Goal: Use online tool/utility: Utilize a website feature to perform a specific function

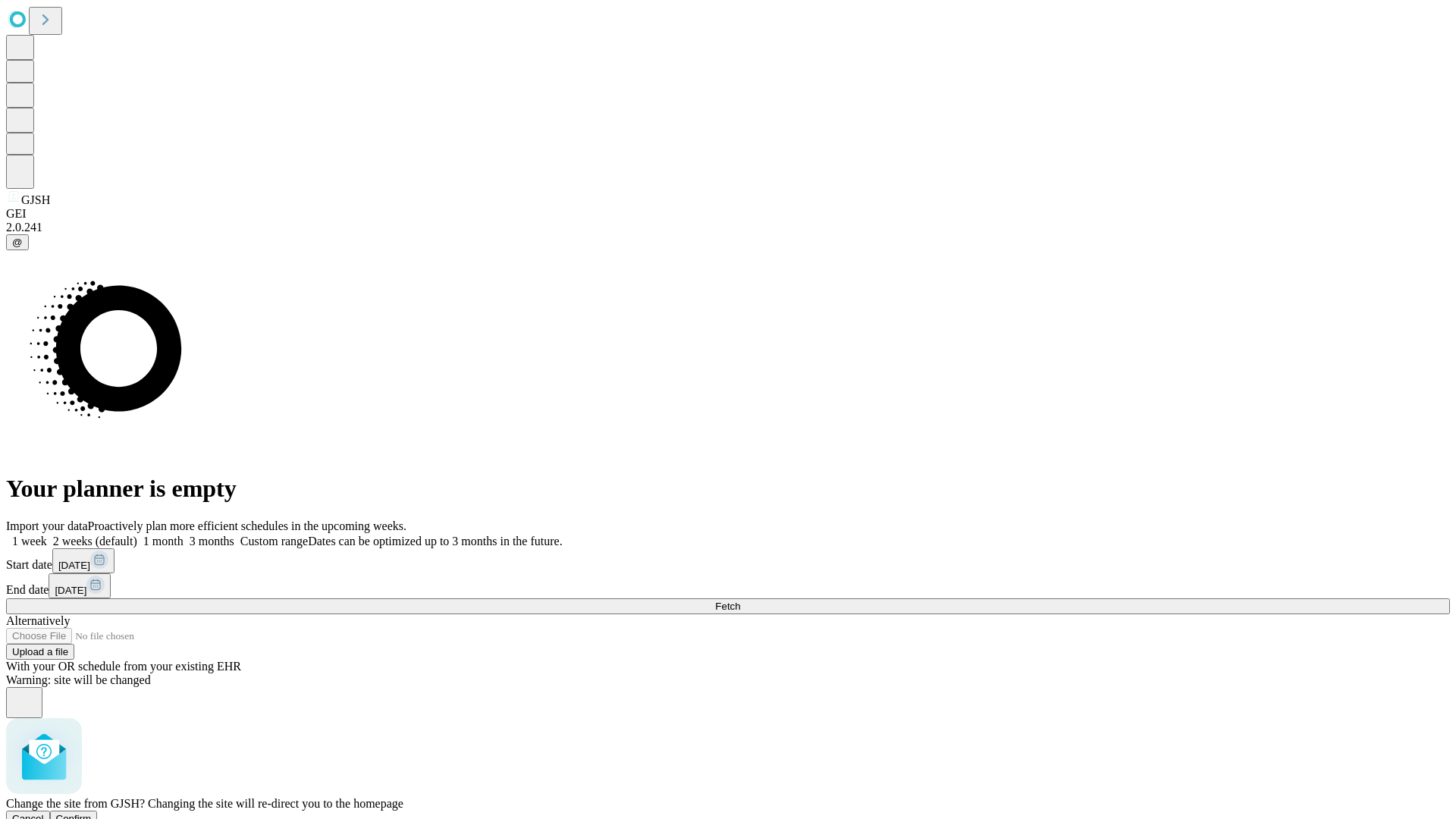
click at [92, 813] on span "Confirm" at bounding box center [73, 818] width 36 height 11
click at [137, 535] on label "2 weeks (default)" at bounding box center [92, 541] width 90 height 13
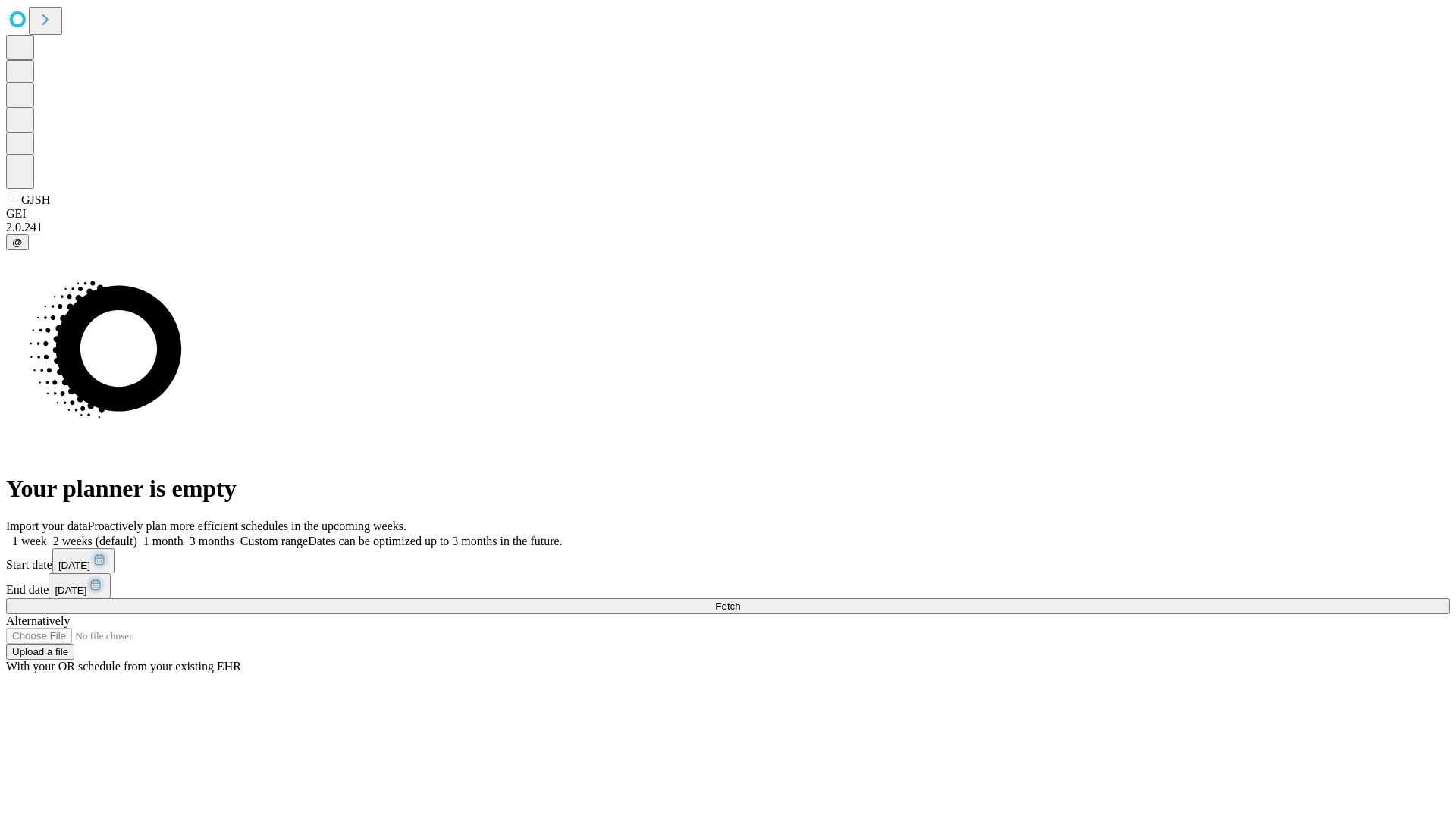
click at [740, 600] on span "Fetch" at bounding box center [727, 606] width 25 height 11
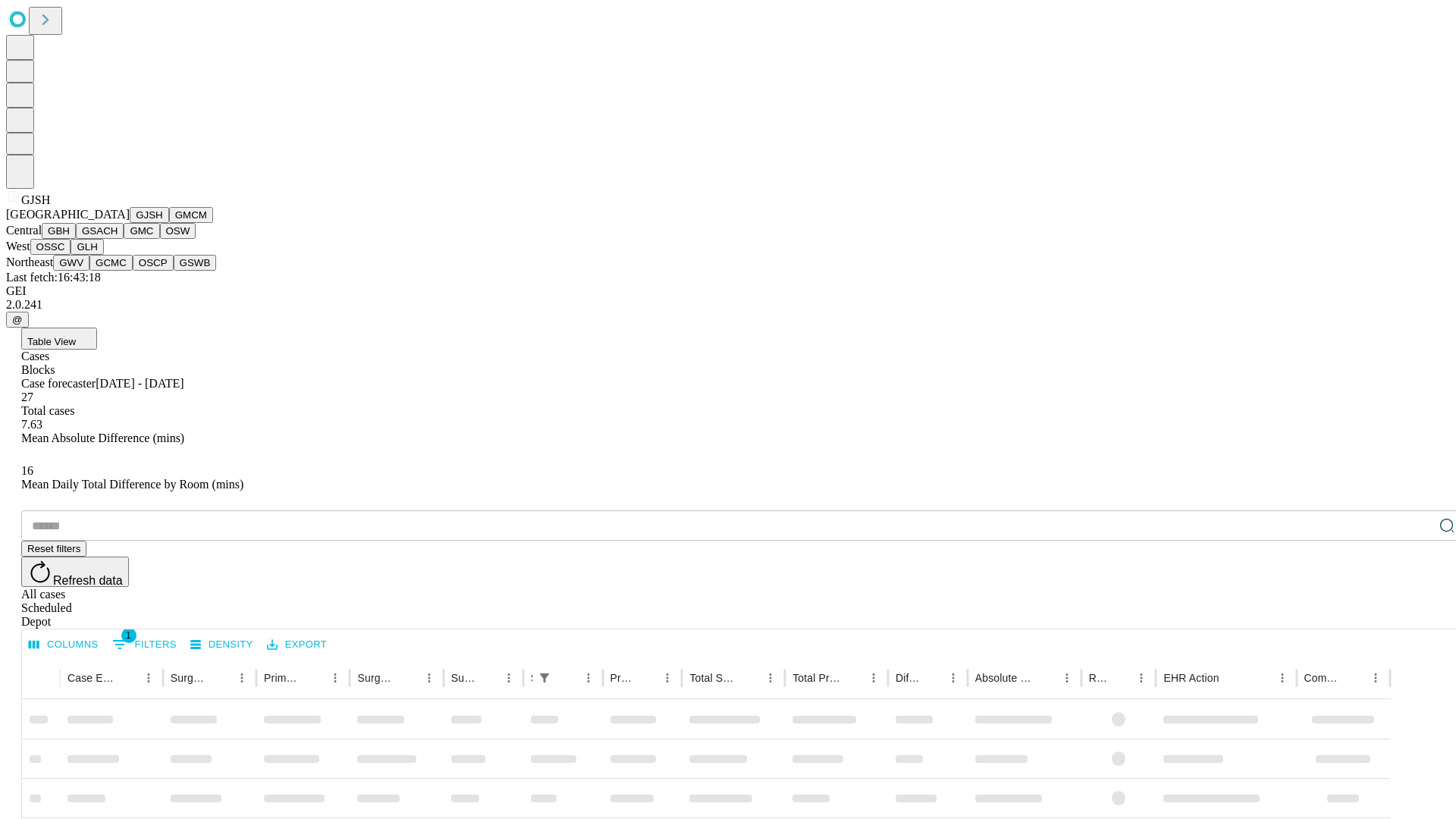
click at [169, 223] on button "GMCM" at bounding box center [191, 215] width 44 height 16
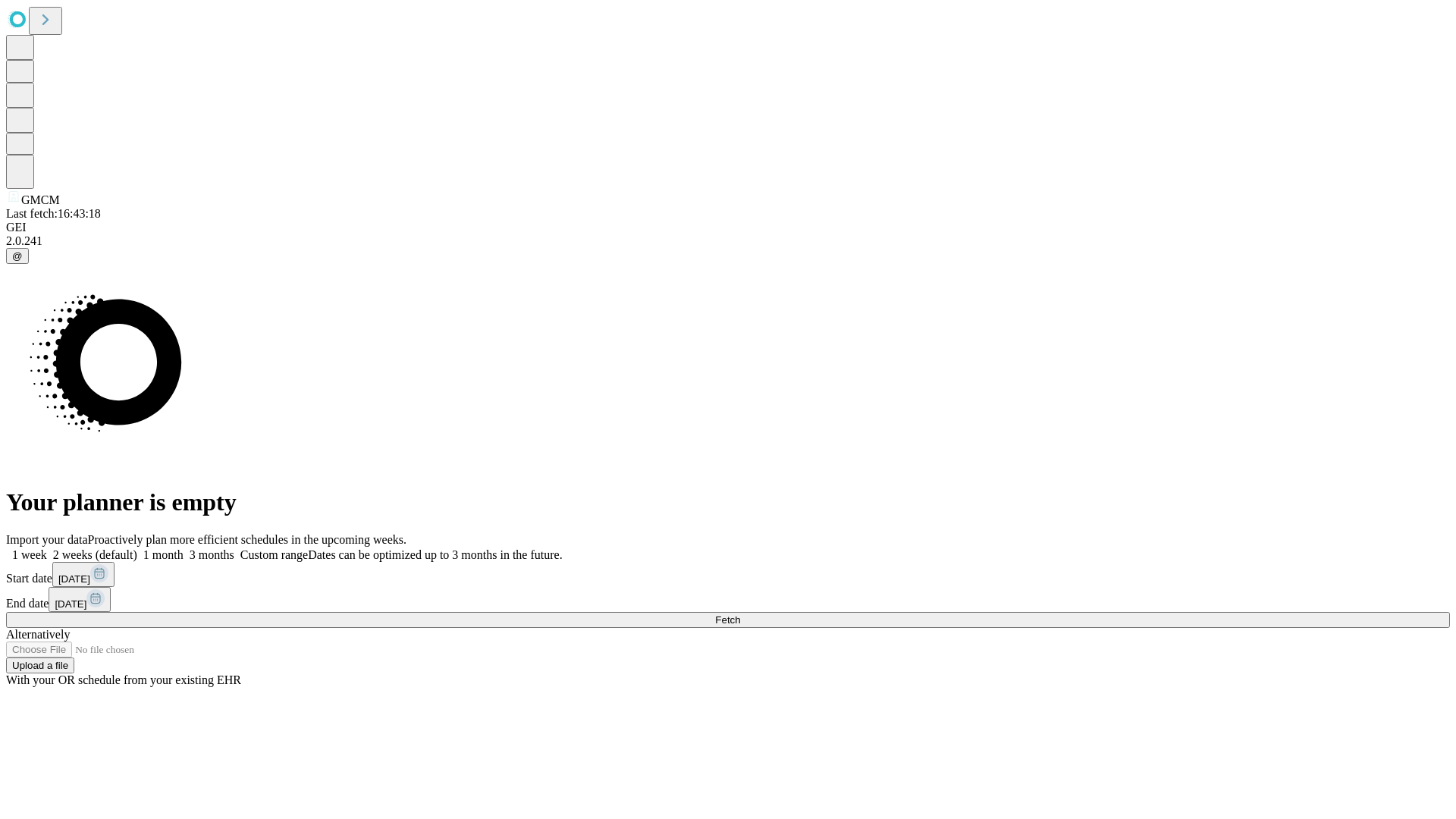
click at [137, 548] on label "2 weeks (default)" at bounding box center [92, 555] width 90 height 13
click at [740, 614] on span "Fetch" at bounding box center [727, 619] width 25 height 11
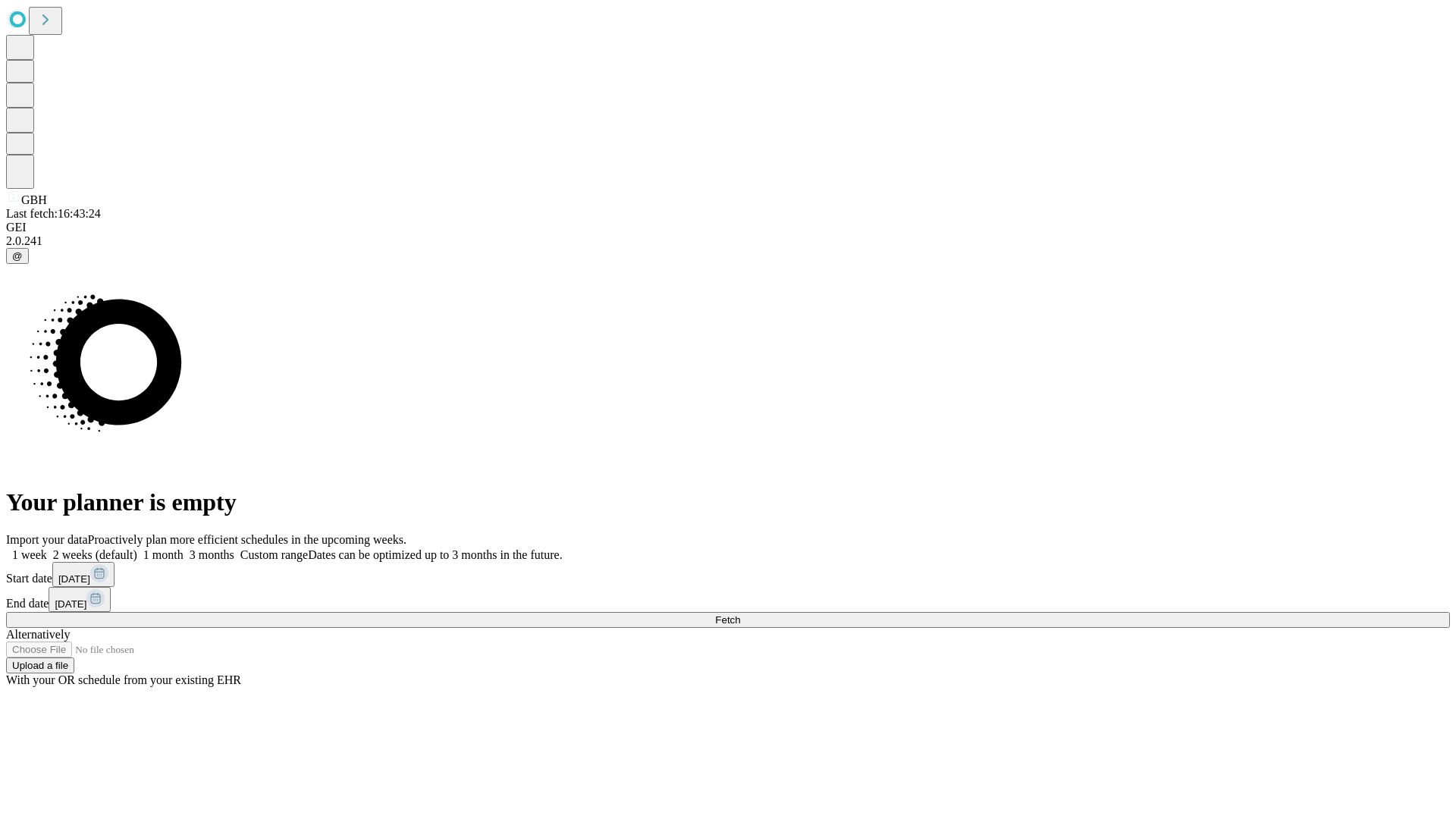
click at [137, 548] on label "2 weeks (default)" at bounding box center [92, 555] width 90 height 13
click at [740, 614] on span "Fetch" at bounding box center [727, 619] width 25 height 11
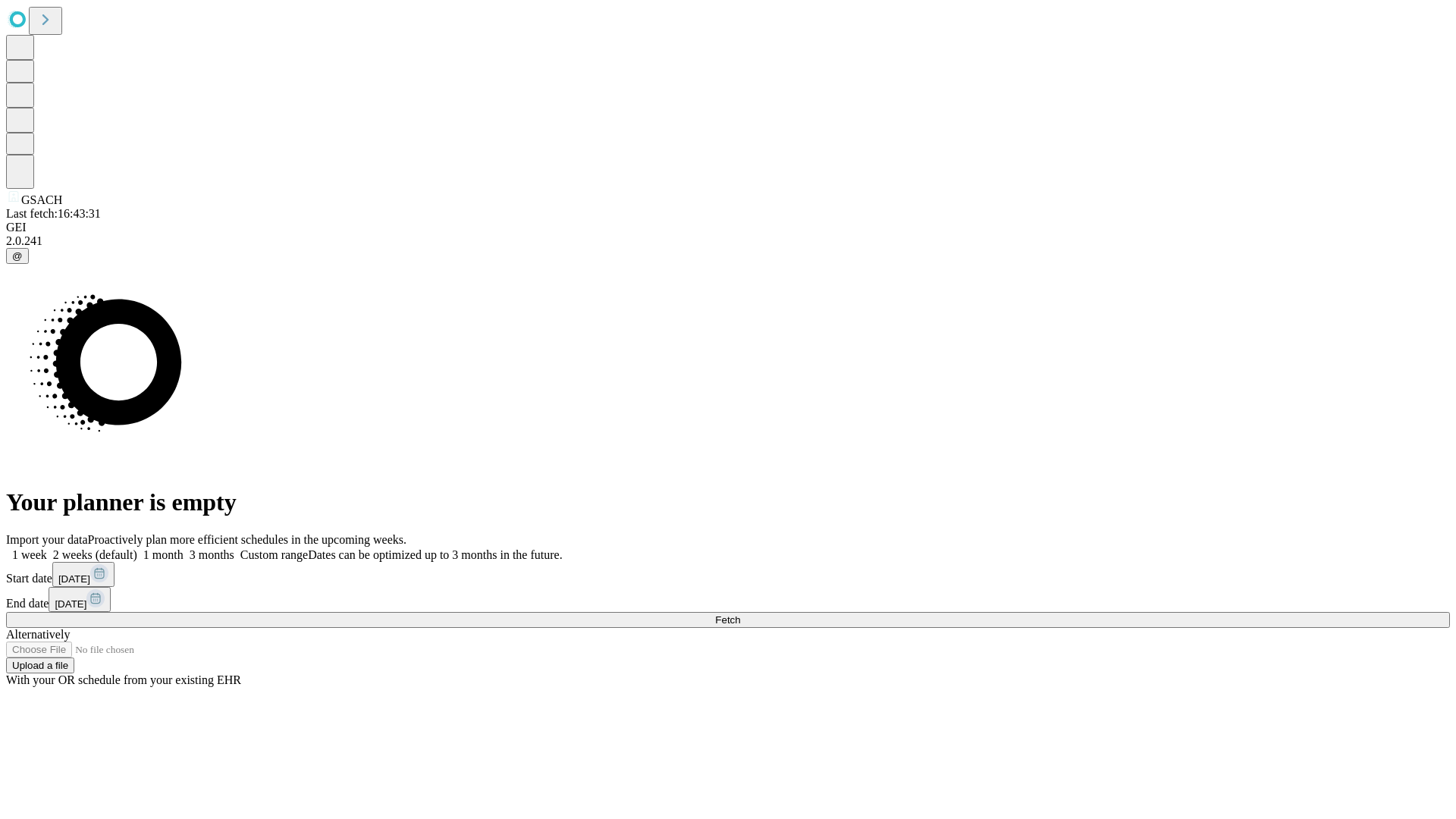
click at [137, 548] on label "2 weeks (default)" at bounding box center [92, 555] width 90 height 13
click at [740, 614] on span "Fetch" at bounding box center [727, 619] width 25 height 11
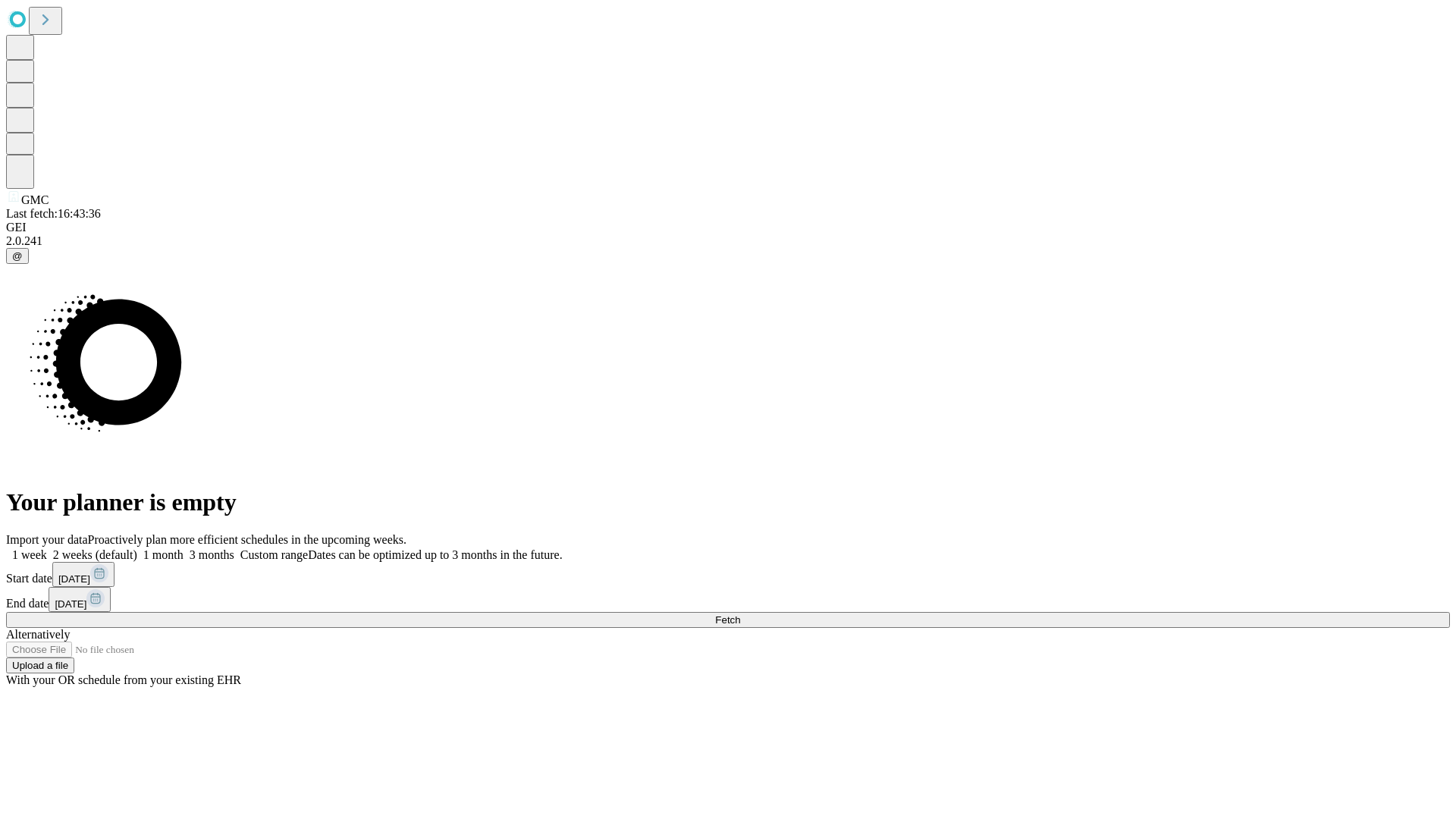
click at [740, 614] on span "Fetch" at bounding box center [727, 619] width 25 height 11
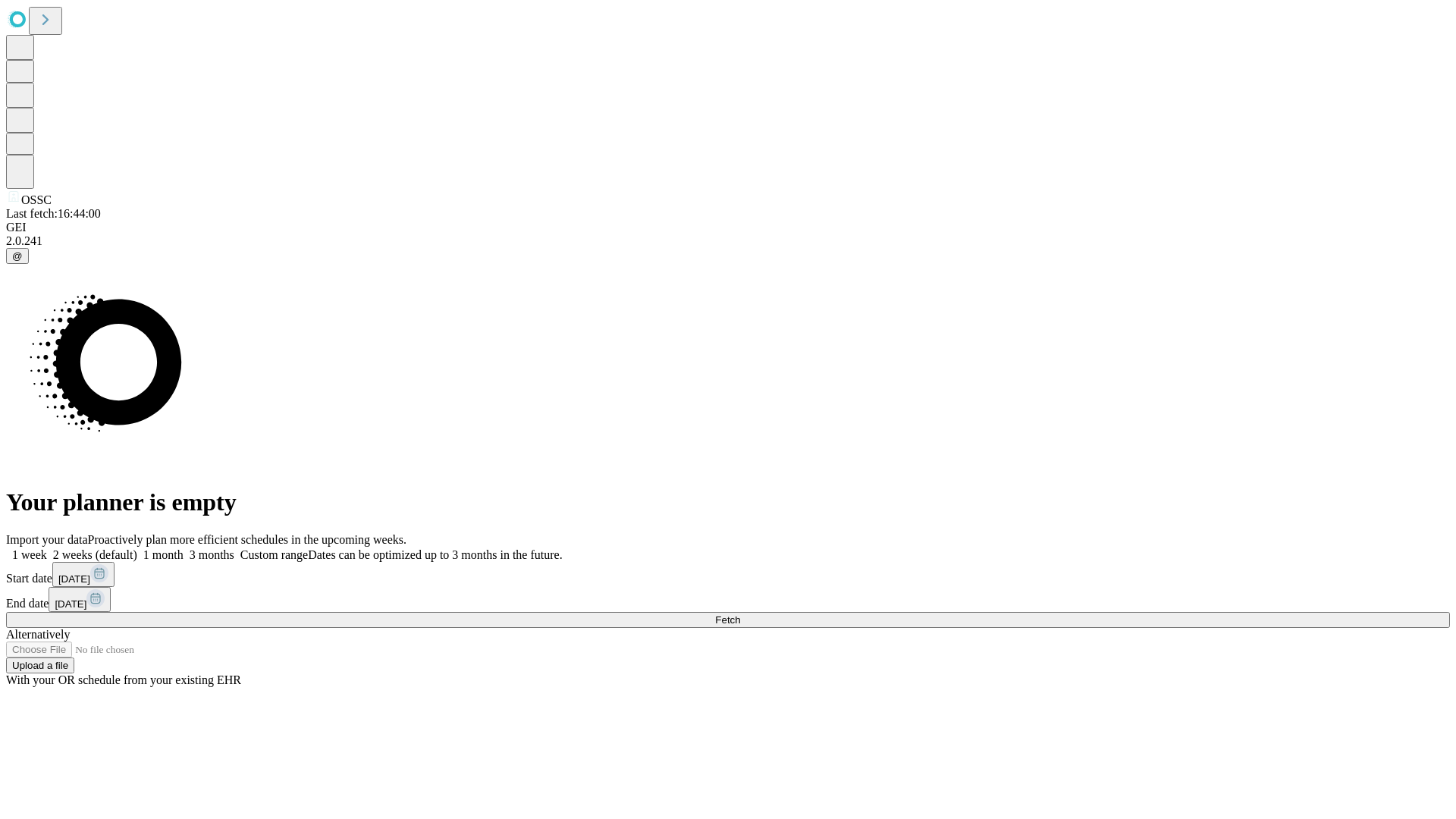
click at [137, 548] on label "2 weeks (default)" at bounding box center [92, 555] width 90 height 13
click at [740, 614] on span "Fetch" at bounding box center [727, 619] width 25 height 11
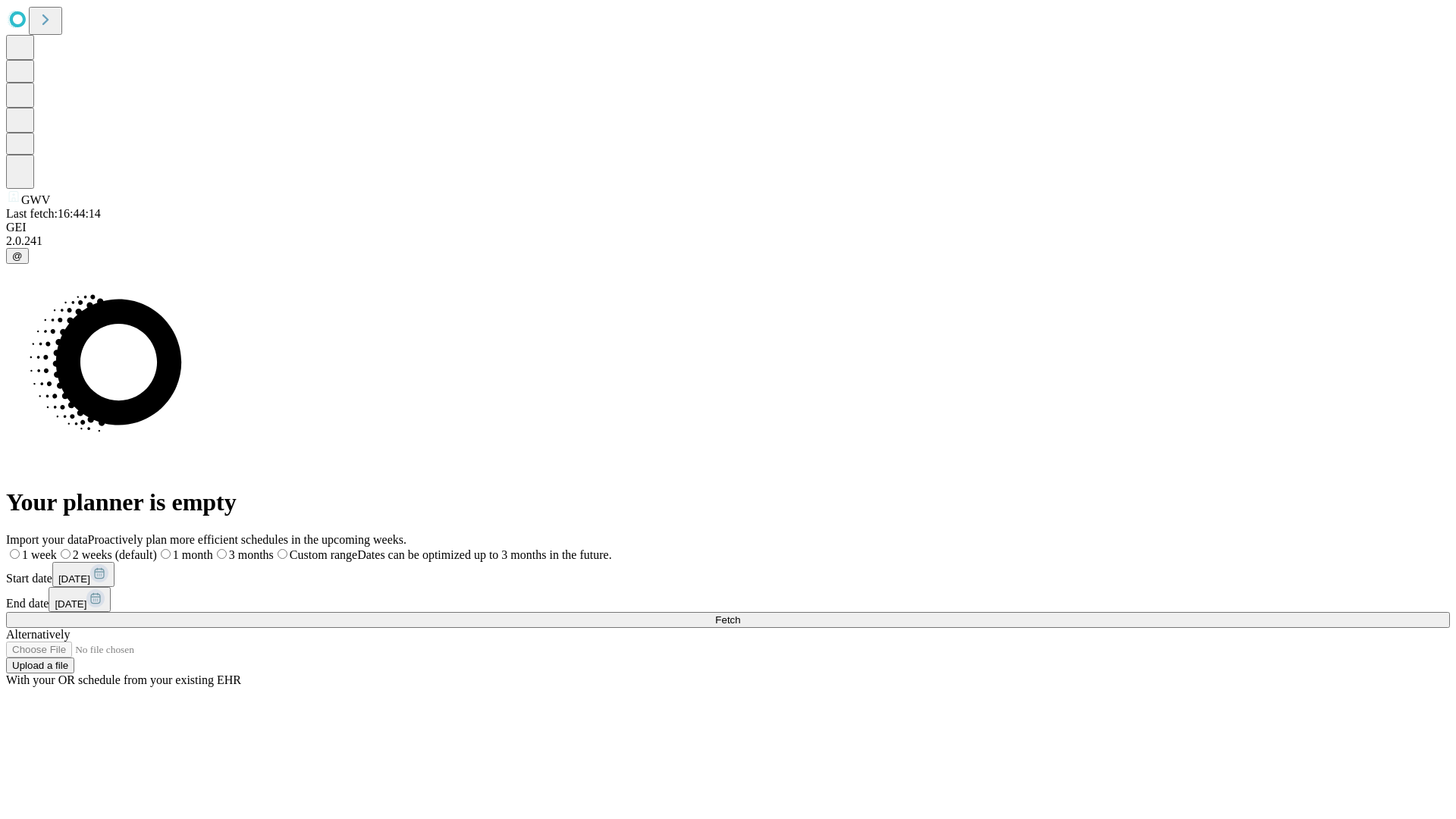
click at [157, 548] on label "2 weeks (default)" at bounding box center [106, 555] width 100 height 13
click at [740, 614] on span "Fetch" at bounding box center [727, 619] width 25 height 11
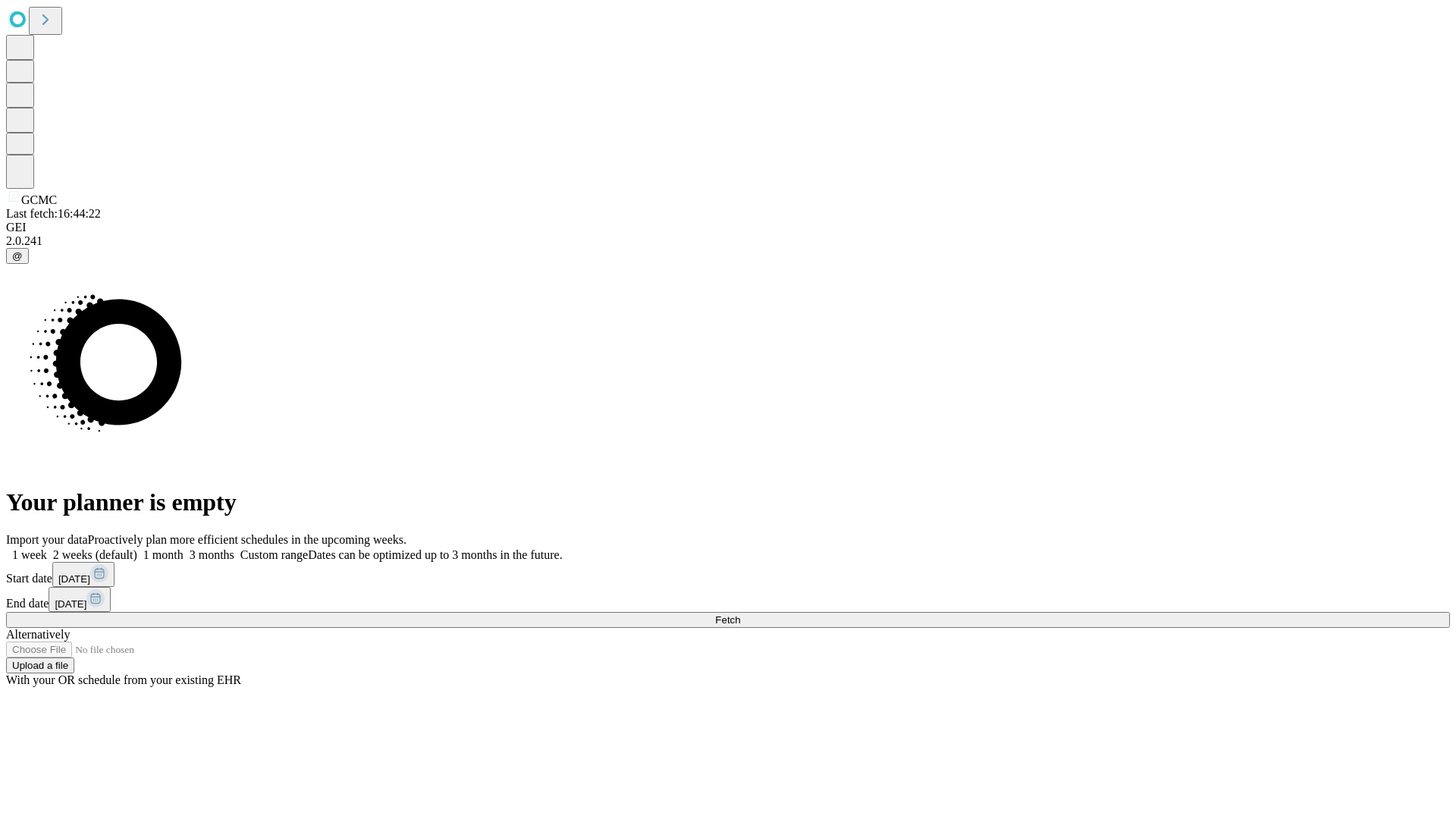
click at [137, 548] on label "2 weeks (default)" at bounding box center [92, 555] width 90 height 13
click at [740, 614] on span "Fetch" at bounding box center [727, 619] width 25 height 11
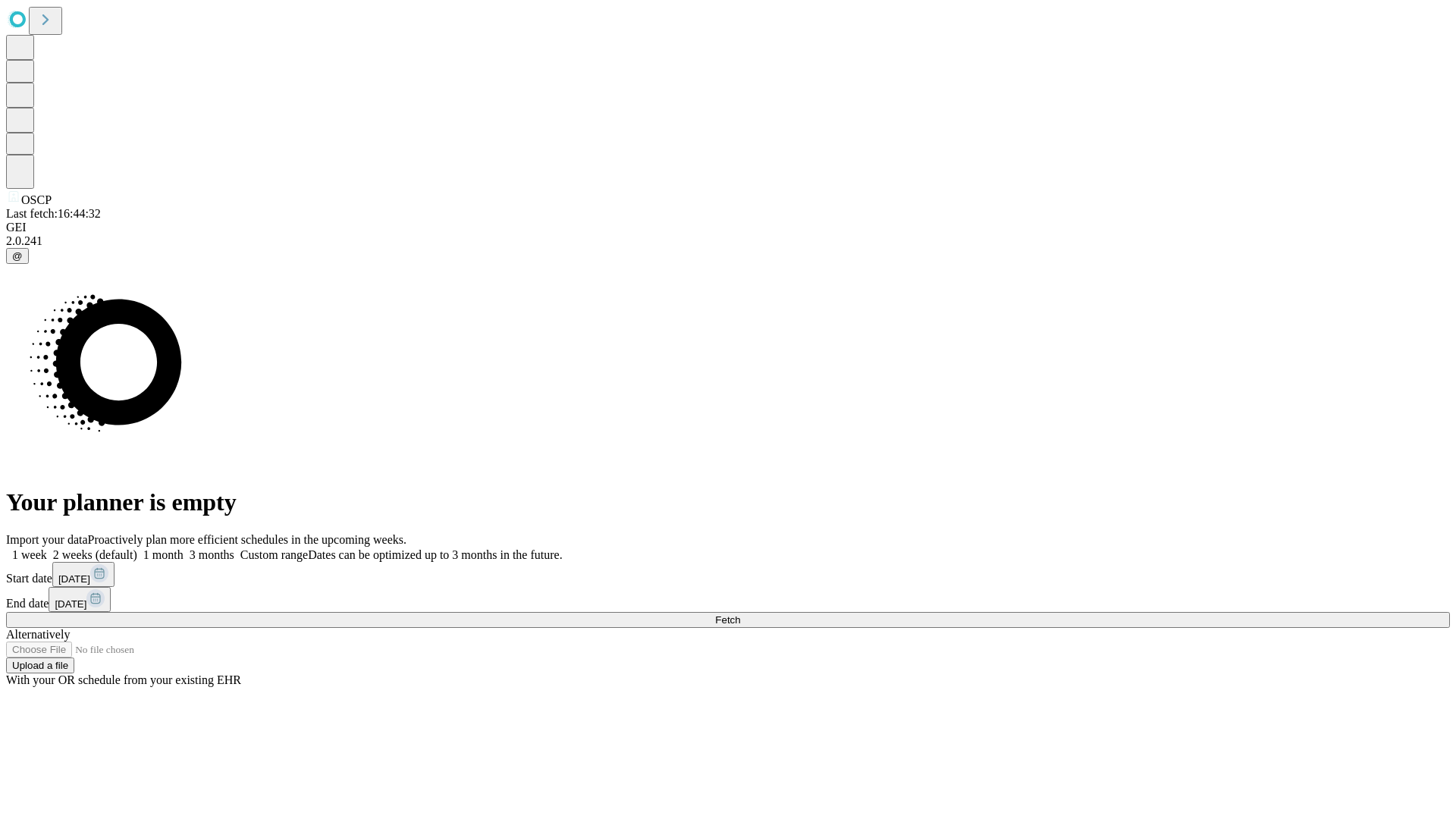
click at [137, 548] on label "2 weeks (default)" at bounding box center [92, 555] width 90 height 13
click at [740, 614] on span "Fetch" at bounding box center [727, 619] width 25 height 11
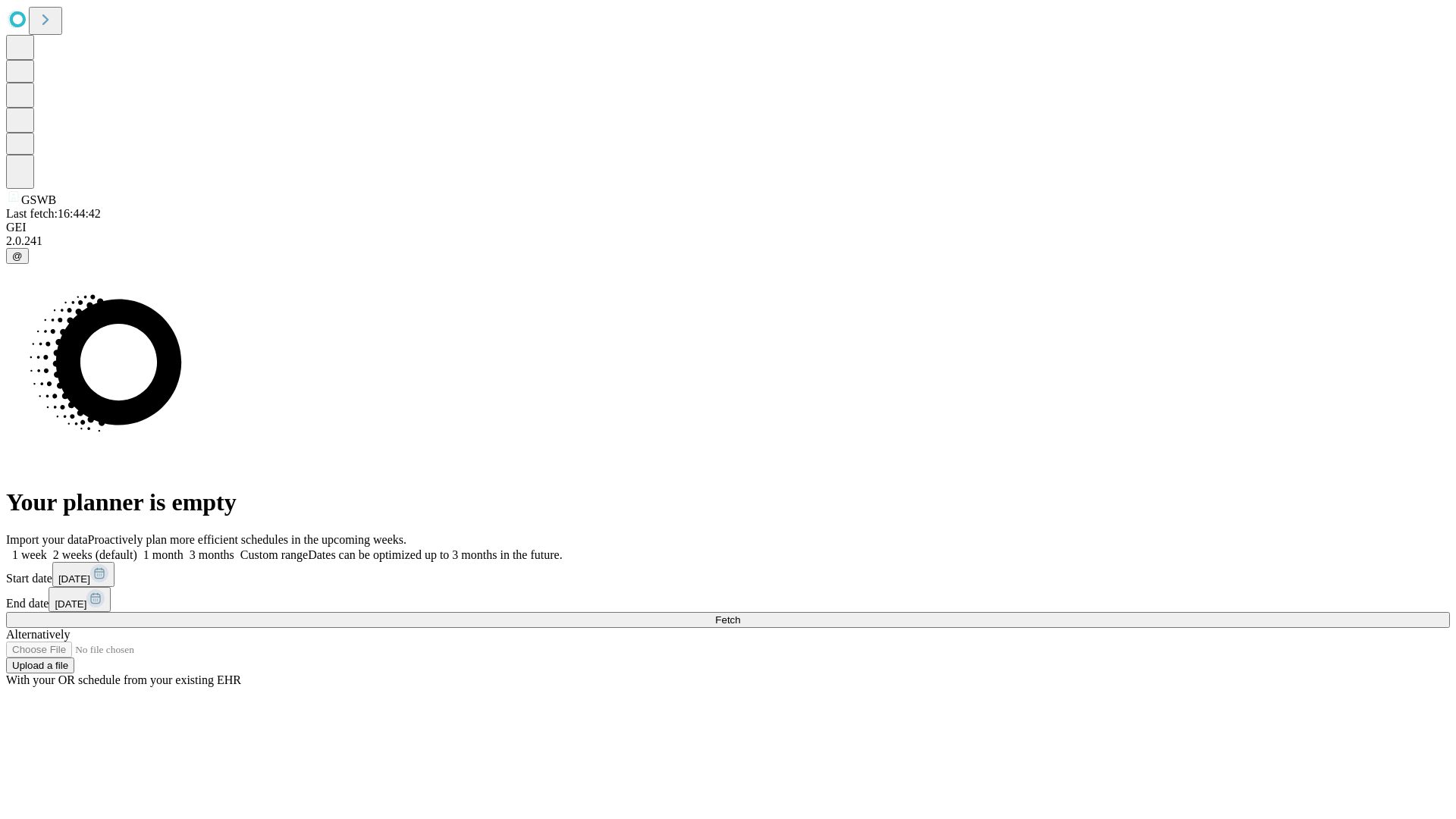
click at [740, 614] on span "Fetch" at bounding box center [727, 619] width 25 height 11
